Goal: Transaction & Acquisition: Obtain resource

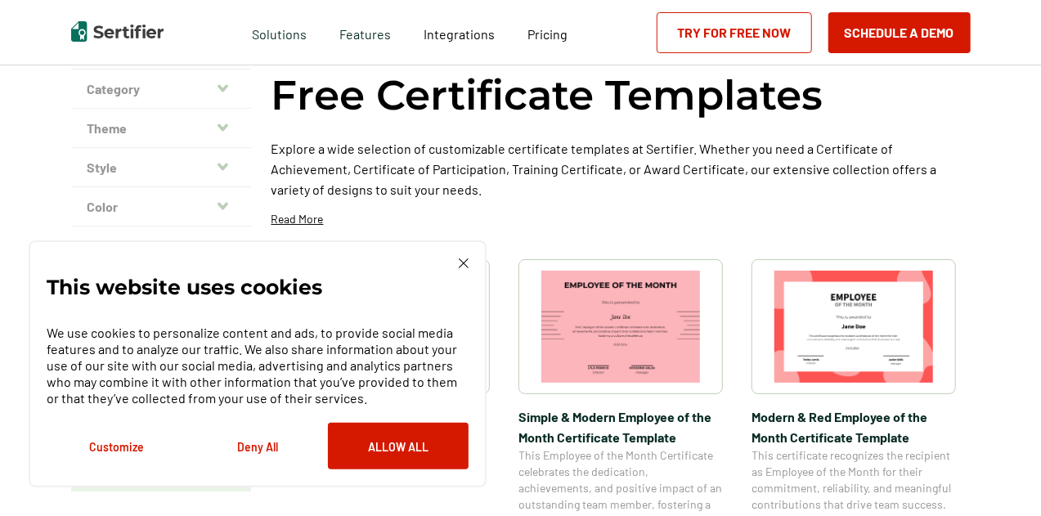
scroll to position [126, 0]
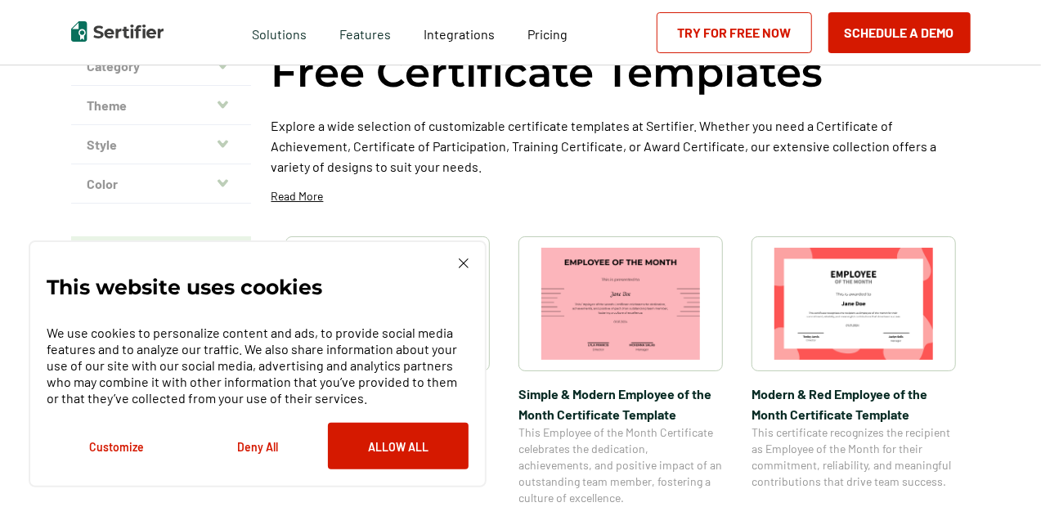
click at [463, 265] on img at bounding box center [464, 264] width 10 height 10
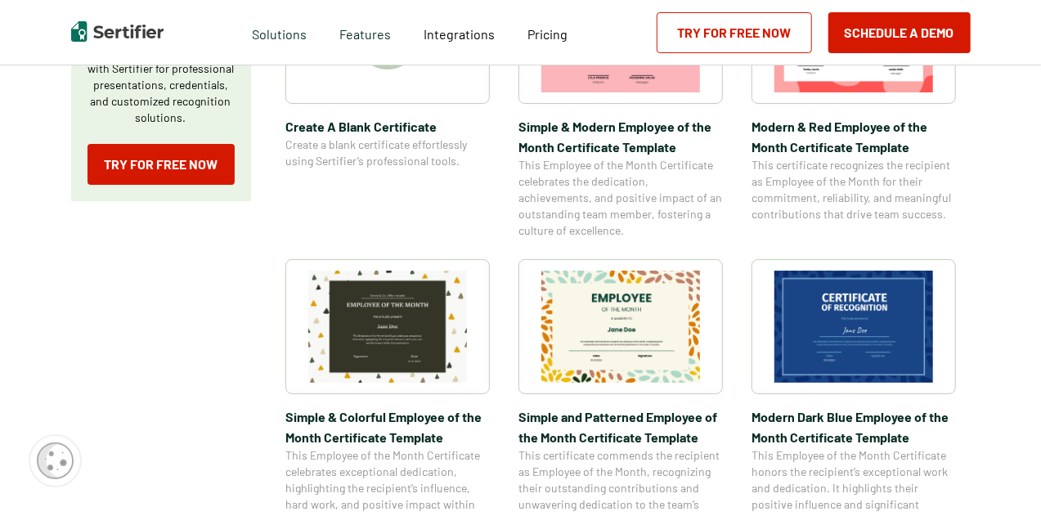
scroll to position [396, 0]
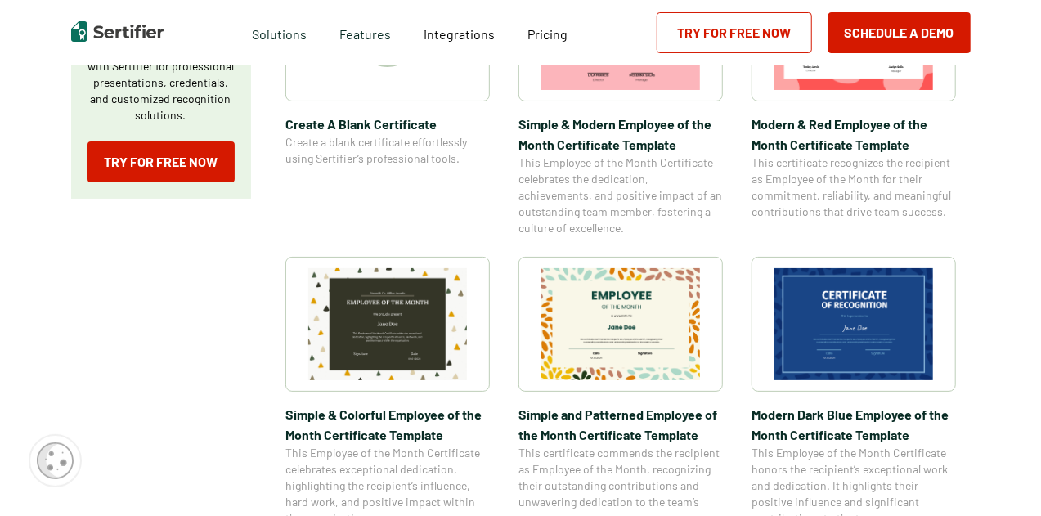
click at [684, 473] on span "This certificate commends the recipient as Employee of the Month, recognizing t…" at bounding box center [621, 486] width 205 height 82
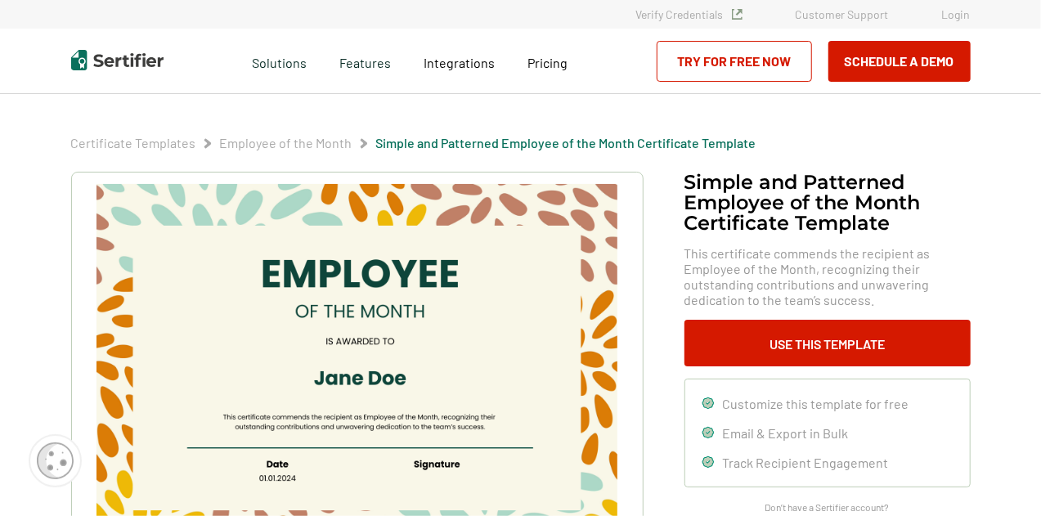
click at [453, 271] on img at bounding box center [357, 368] width 520 height 368
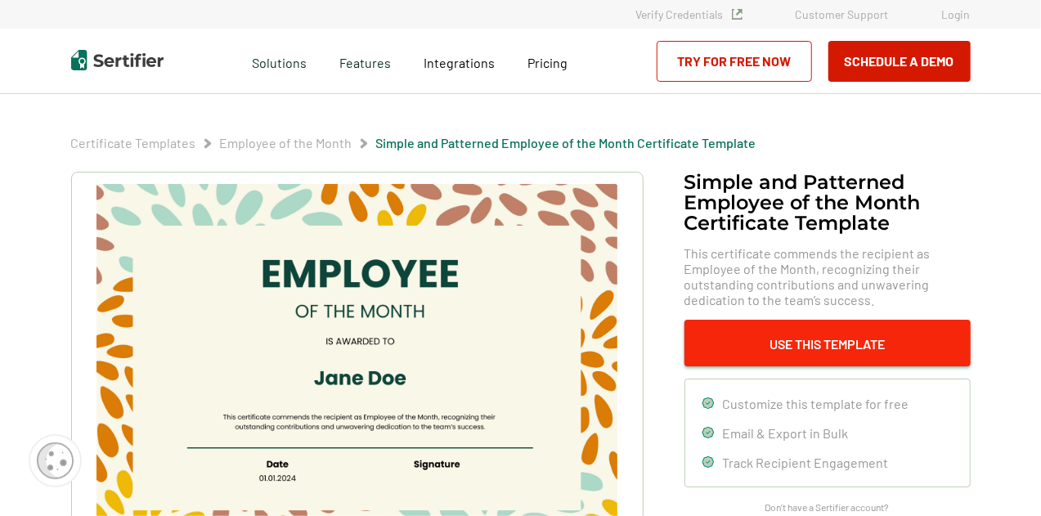
click at [844, 348] on button "Use This Template" at bounding box center [828, 343] width 286 height 47
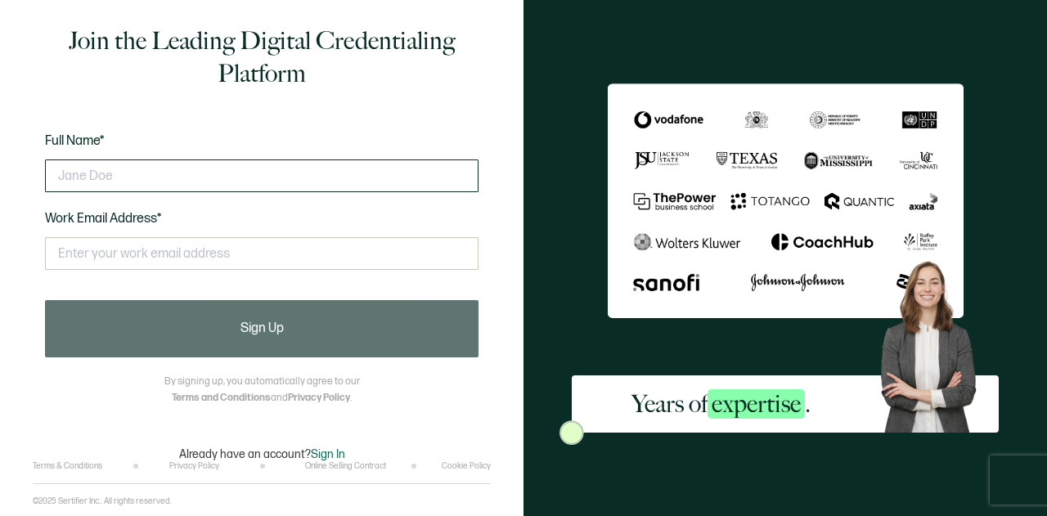
click at [411, 169] on input "text" at bounding box center [262, 176] width 434 height 33
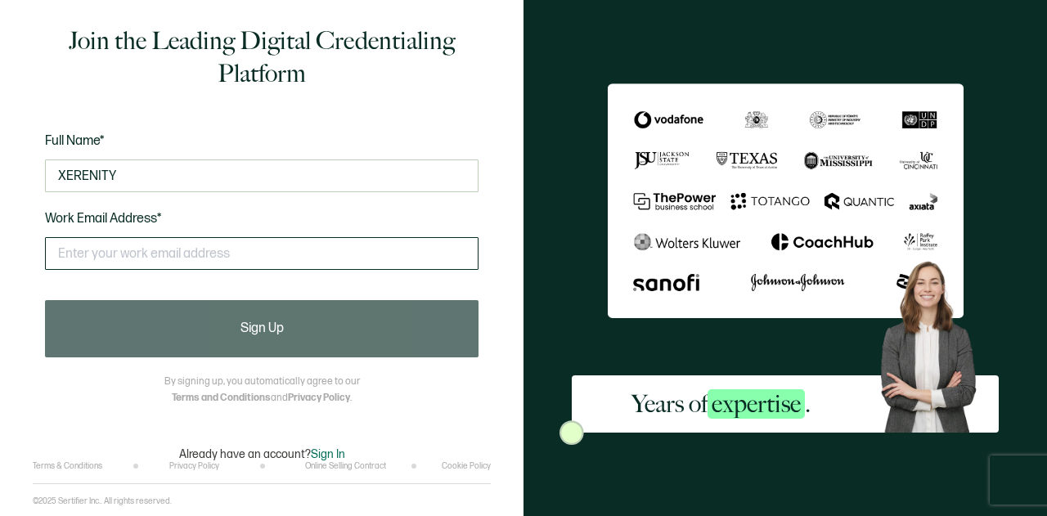
type input "XERENITY"
click at [335, 253] on input "text" at bounding box center [262, 253] width 434 height 33
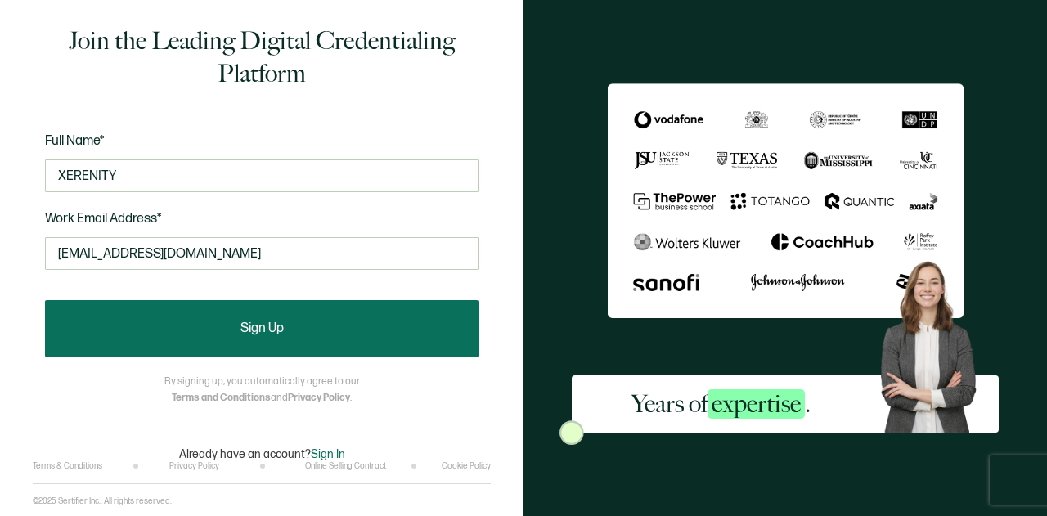
type input "xerenityllc@gmail.com"
click at [180, 335] on button "Sign Up" at bounding box center [262, 328] width 434 height 57
